Goal: Navigation & Orientation: Find specific page/section

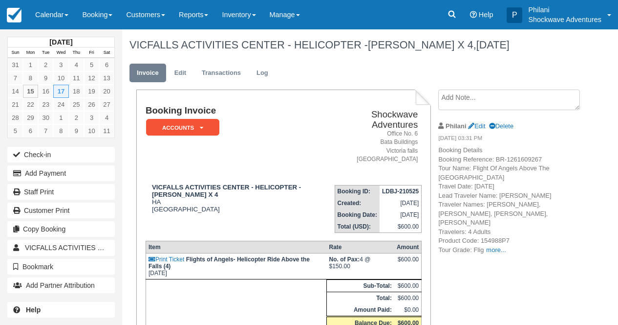
scroll to position [16, 0]
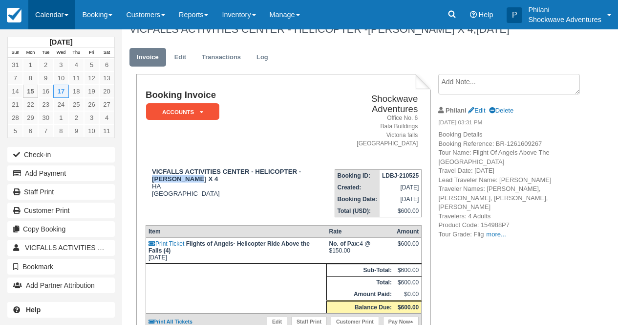
click at [58, 13] on link "Calendar" at bounding box center [51, 14] width 47 height 29
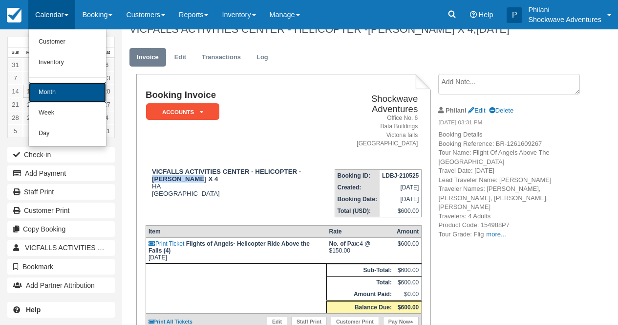
click at [82, 92] on link "Month" at bounding box center [67, 92] width 77 height 21
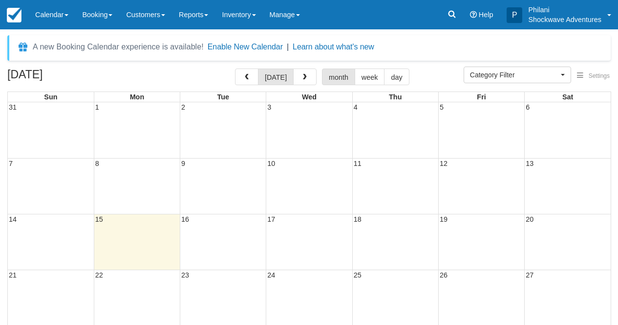
select select
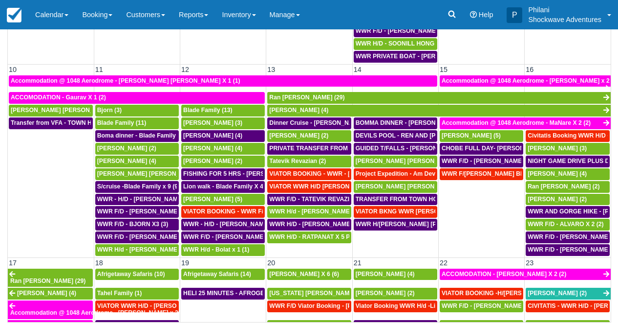
scroll to position [150, 0]
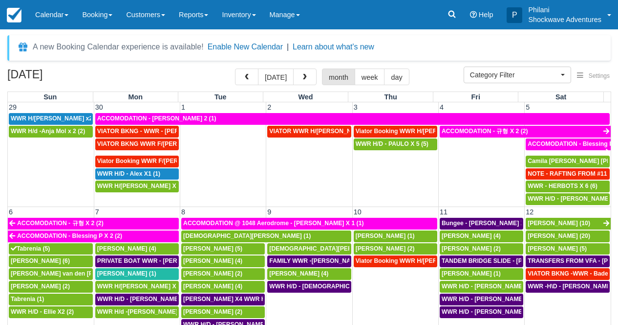
scroll to position [16, 0]
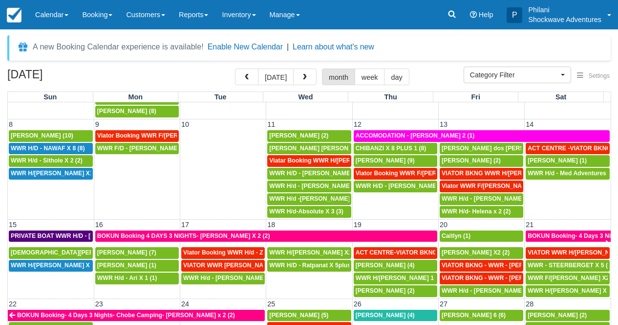
scroll to position [106, 0]
